Goal: Information Seeking & Learning: Learn about a topic

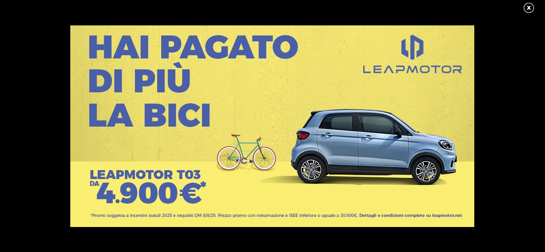
click at [528, 7] on link at bounding box center [533, 8] width 20 height 12
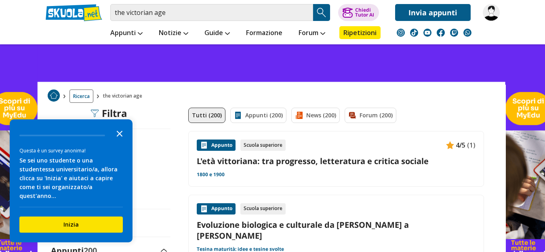
click at [120, 136] on icon "Close the survey" at bounding box center [119, 133] width 16 height 16
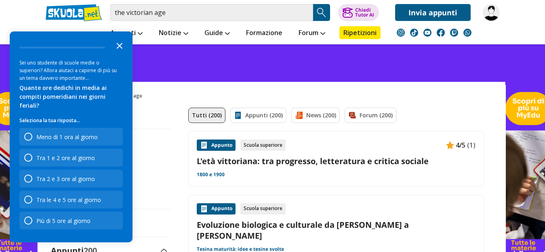
click at [118, 53] on icon "Close the survey" at bounding box center [119, 45] width 16 height 16
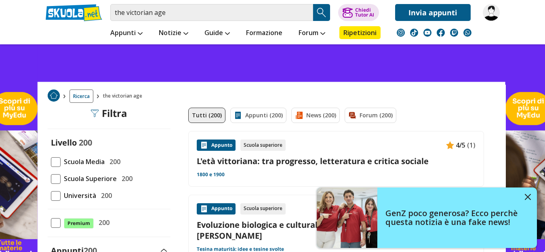
click at [56, 161] on span at bounding box center [56, 163] width 10 height 10
click at [51, 162] on input "Scuola Media 200" at bounding box center [51, 162] width 0 height 0
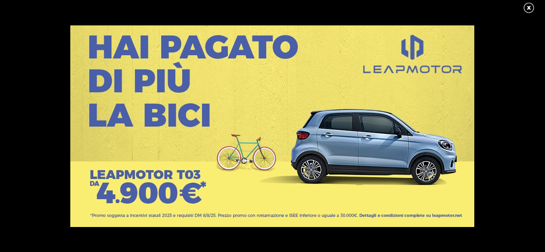
click at [530, 5] on link at bounding box center [533, 8] width 20 height 12
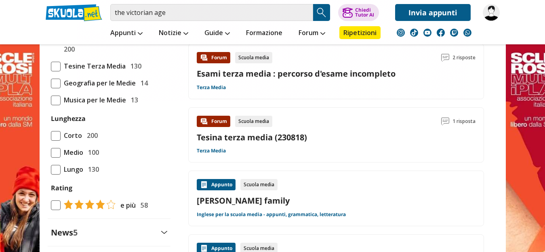
click at [60, 203] on span at bounding box center [56, 206] width 10 height 10
click at [51, 205] on input "e più 58" at bounding box center [51, 205] width 0 height 0
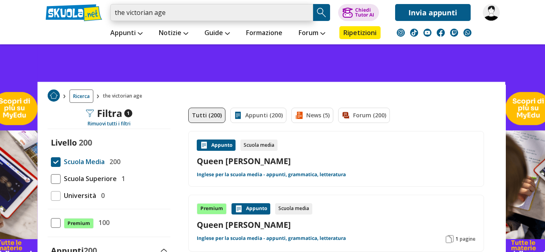
click at [179, 14] on input "the victorian age" at bounding box center [211, 12] width 203 height 17
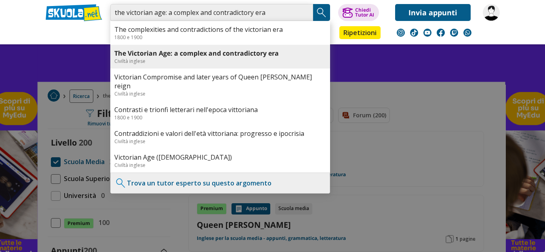
type input "the victorian age: a complex and contradictory era"
click at [210, 55] on b "The Victorian Age: a complex and contradictory era" at bounding box center [196, 53] width 164 height 9
